Goal: Task Accomplishment & Management: Manage account settings

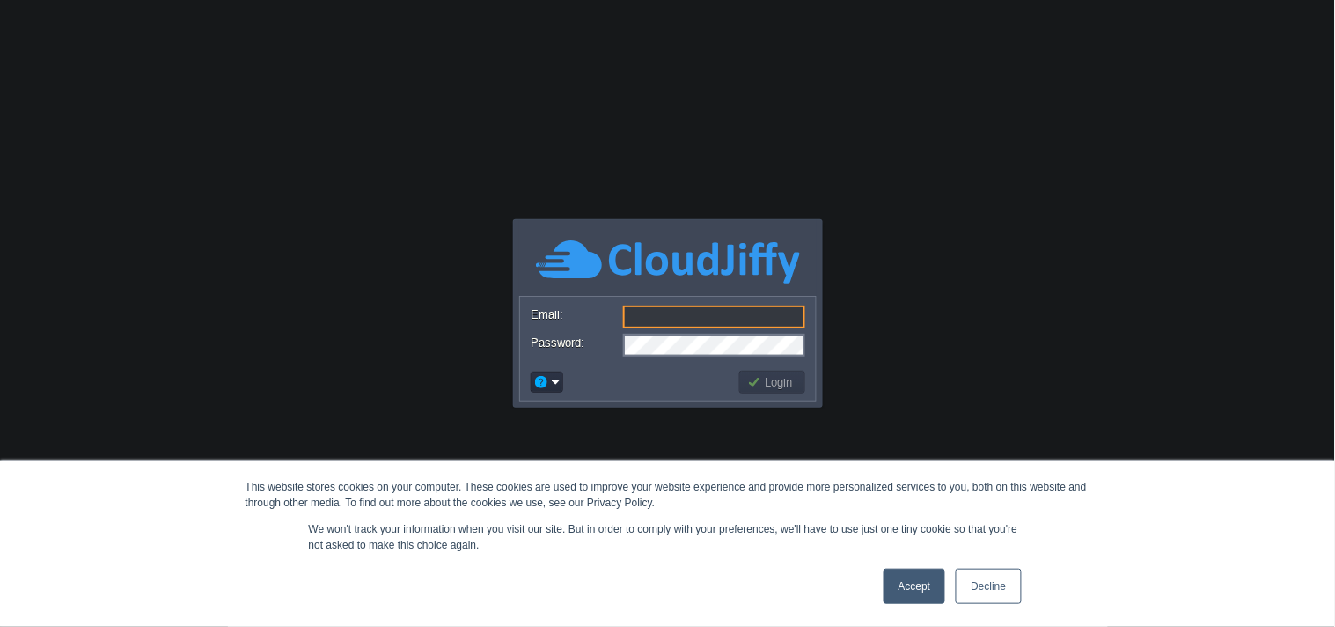
click at [903, 581] on link "Accept" at bounding box center [915, 586] width 62 height 35
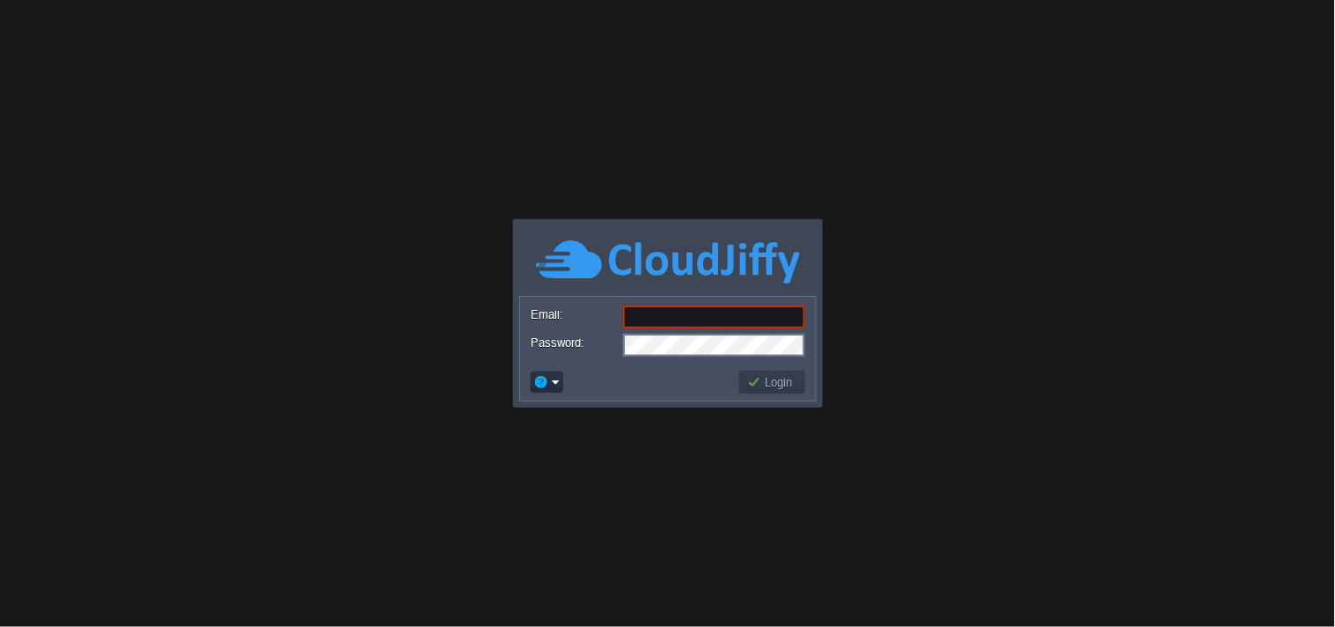
drag, startPoint x: 667, startPoint y: 319, endPoint x: 676, endPoint y: 332, distance: 15.1
click at [667, 319] on input "Email:" at bounding box center [714, 316] width 182 height 23
paste input "[EMAIL_ADDRESS][DOMAIN_NAME]"
type input "[EMAIL_ADDRESS][DOMAIN_NAME]"
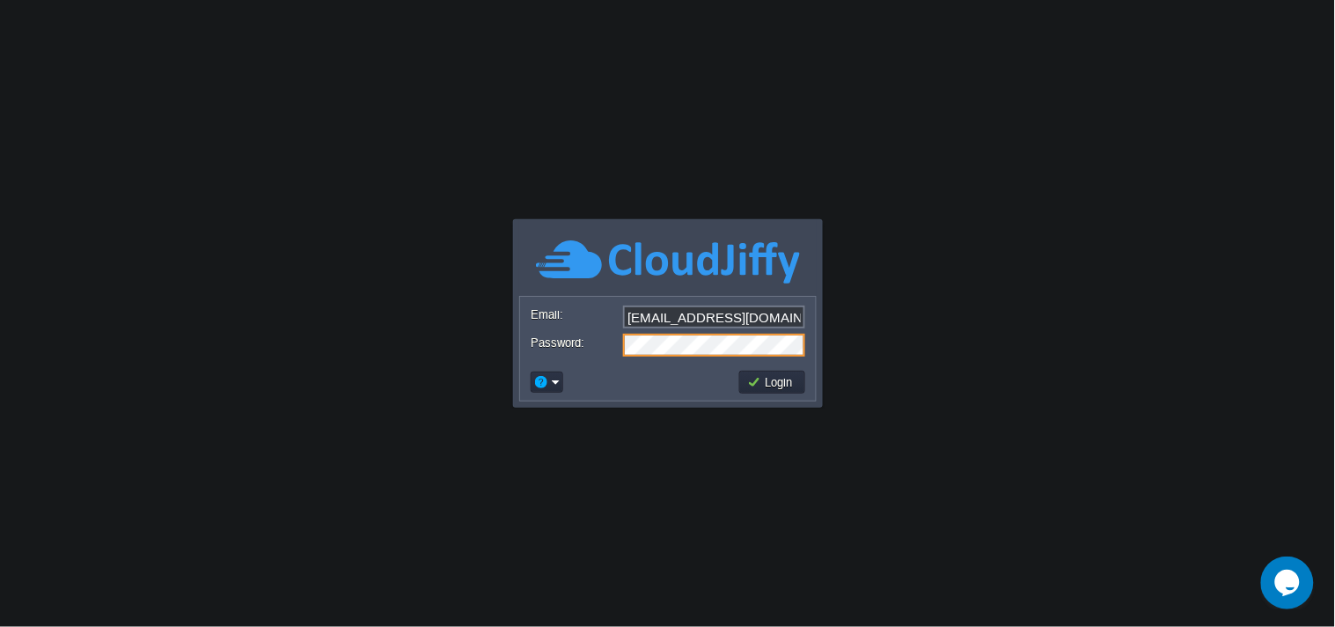
click at [757, 379] on button "Login" at bounding box center [772, 382] width 51 height 16
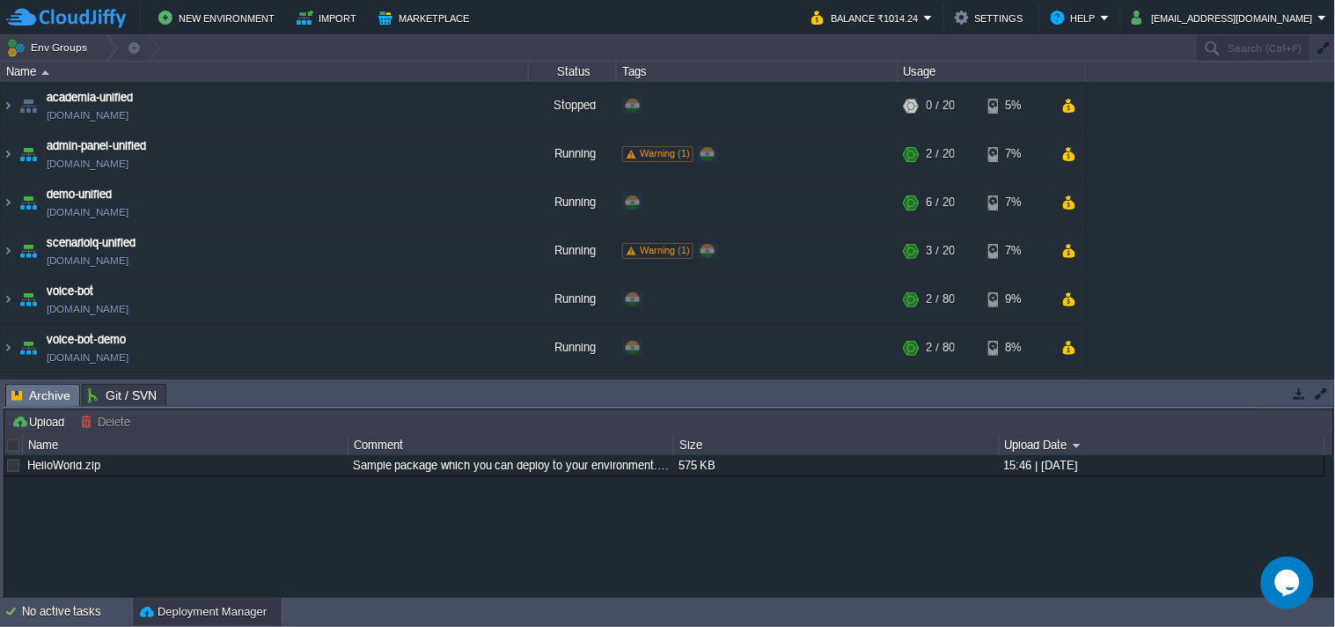
click at [1301, 393] on button "button" at bounding box center [1300, 394] width 16 height 16
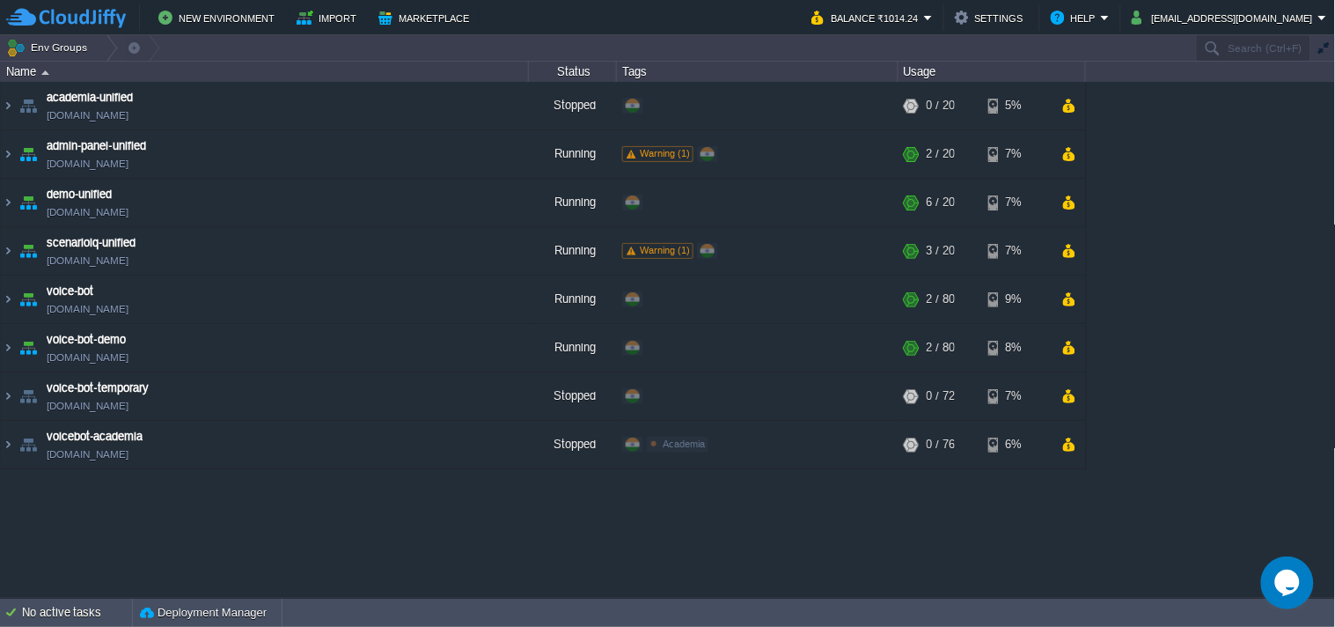
click at [1171, 14] on button "[EMAIL_ADDRESS][DOMAIN_NAME]" at bounding box center [1225, 17] width 187 height 21
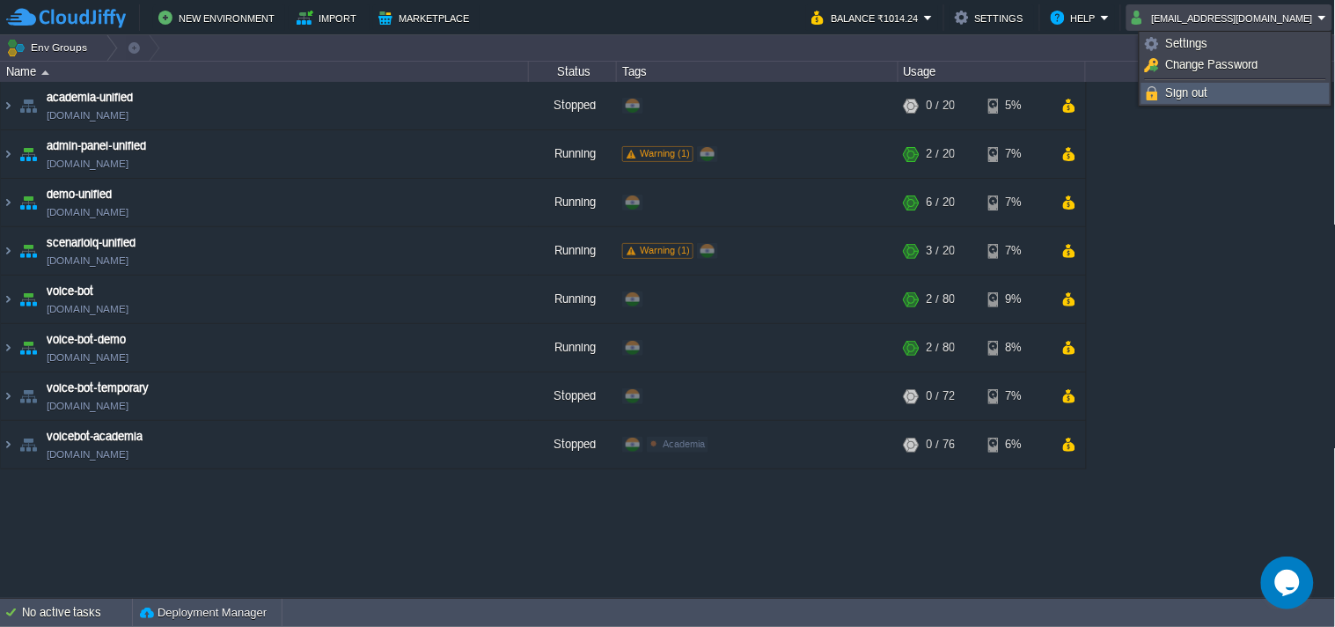
click at [1178, 86] on span "Sign out" at bounding box center [1187, 92] width 42 height 13
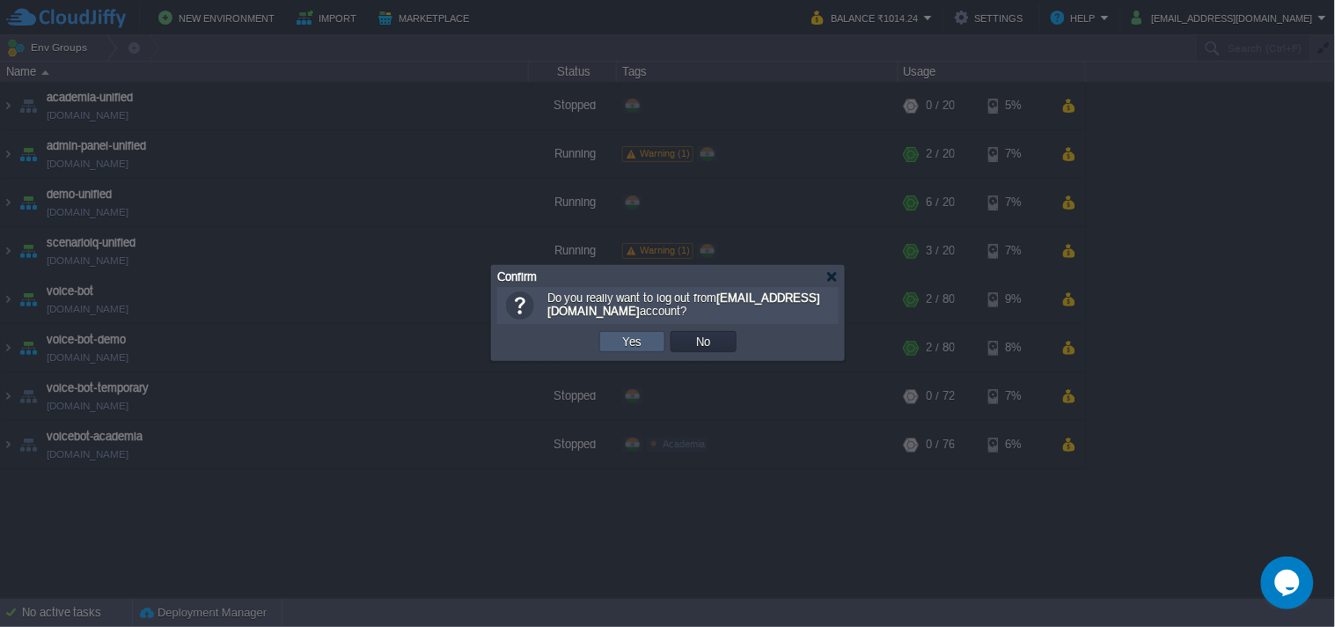
click at [657, 332] on td "Yes" at bounding box center [632, 341] width 66 height 21
